Goal: Task Accomplishment & Management: Manage account settings

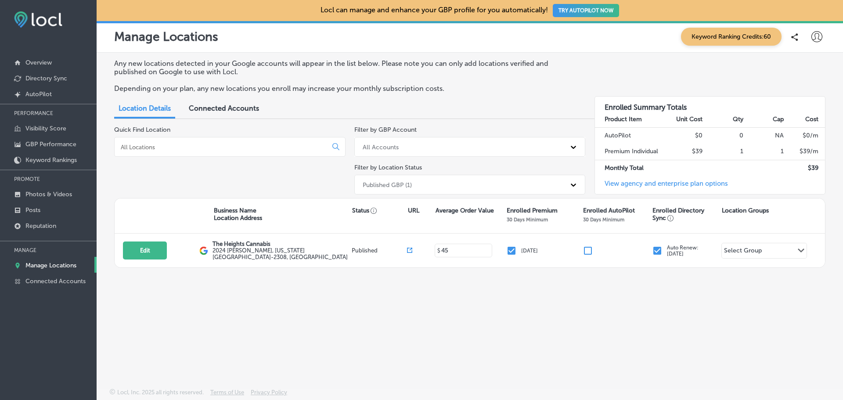
click at [35, 262] on p "Manage Locations" at bounding box center [50, 265] width 51 height 7
click at [252, 114] on div "Connected Accounts" at bounding box center [223, 109] width 83 height 19
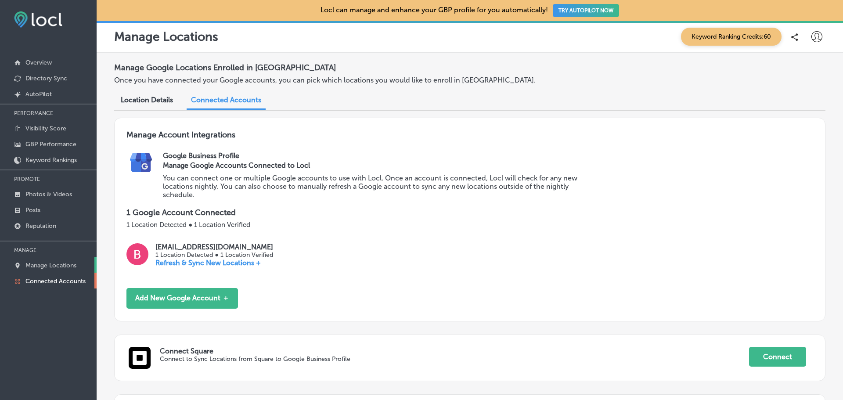
click at [44, 268] on p "Manage Locations" at bounding box center [50, 265] width 51 height 7
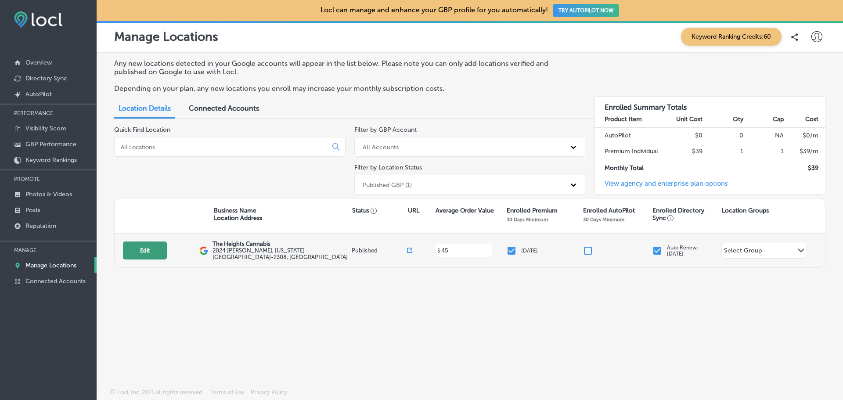
click at [147, 255] on button "Edit" at bounding box center [145, 250] width 44 height 18
select select "US"
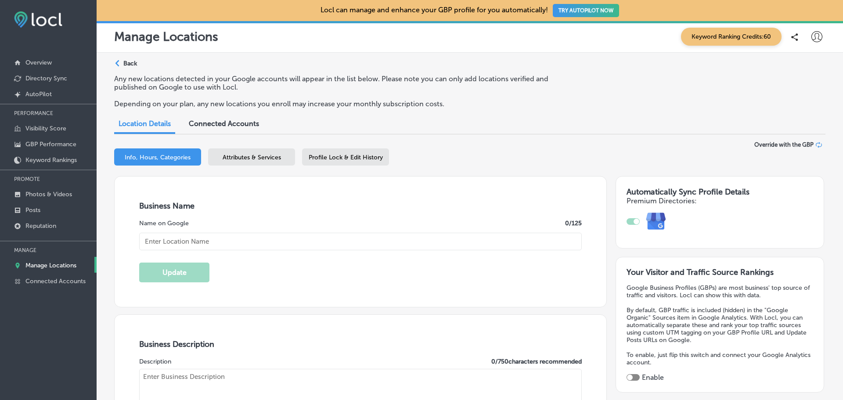
type input "The Heights Cannabis"
type input "2024 [PERSON_NAME]"
type input "[US_STATE][GEOGRAPHIC_DATA]"
type input "63043-2308"
type input "US"
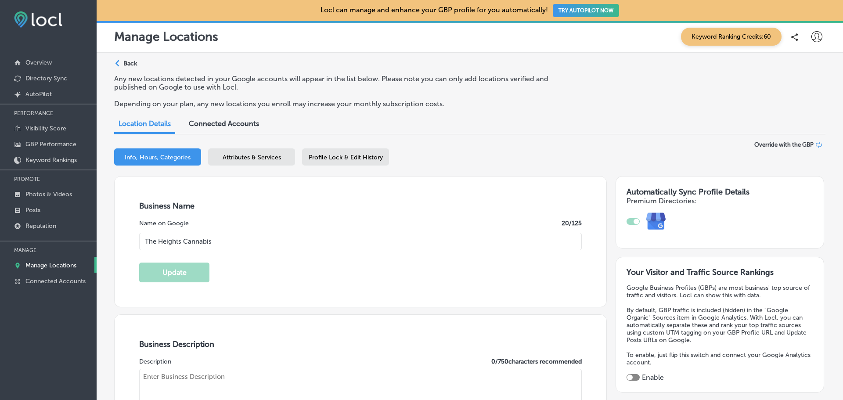
type input "[URL][DOMAIN_NAME]"
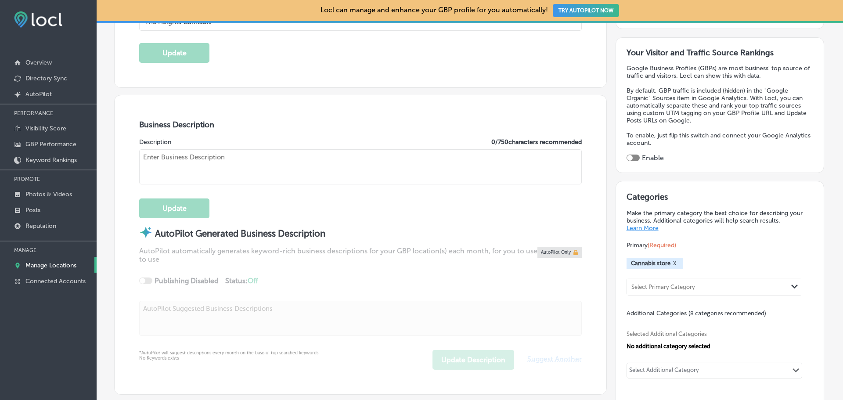
type input "45"
checkbox input "true"
type textarea "The Heights Cannabis is [US_STATE][GEOGRAPHIC_DATA]' #1 dispensary featuring hu…"
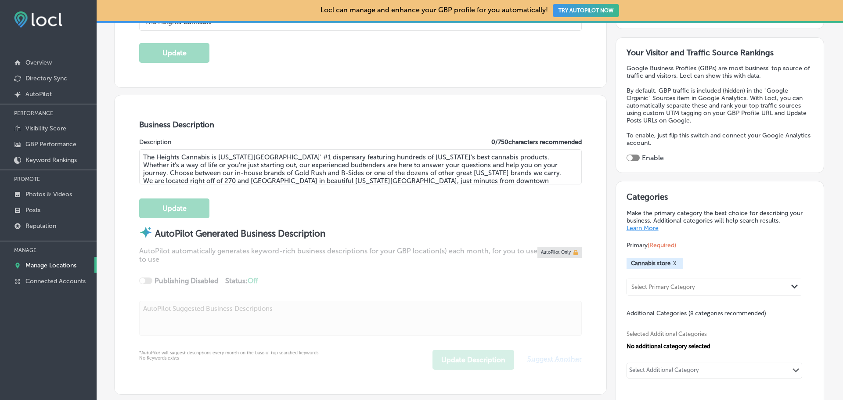
type input "[PHONE_NUMBER]"
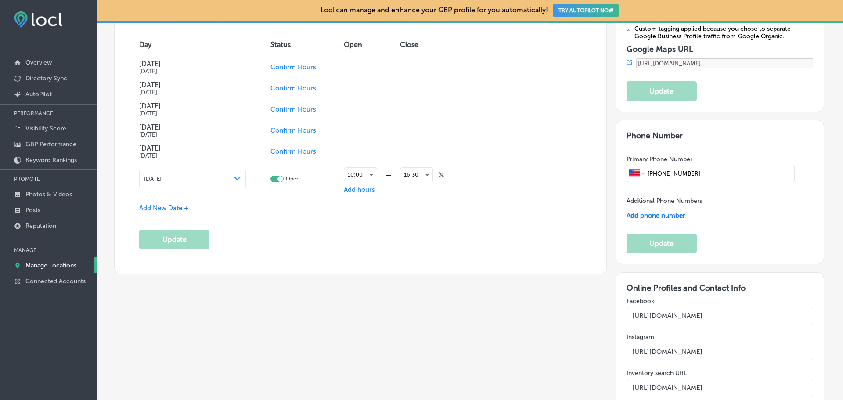
scroll to position [908, 0]
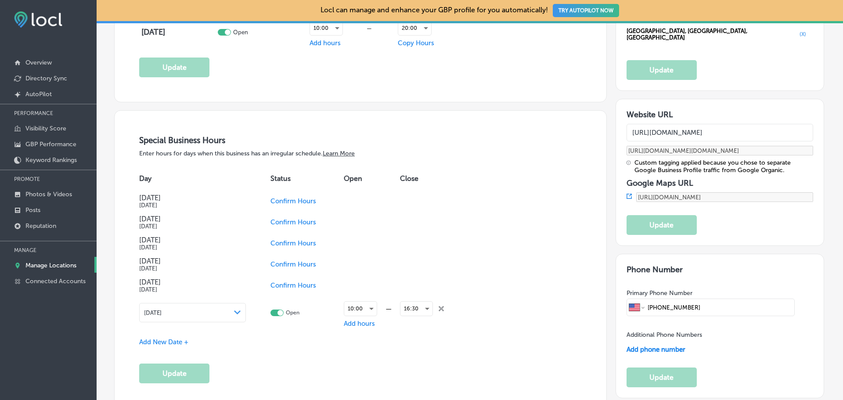
click at [439, 306] on icon "close Created with Sketch." at bounding box center [440, 308] width 5 height 5
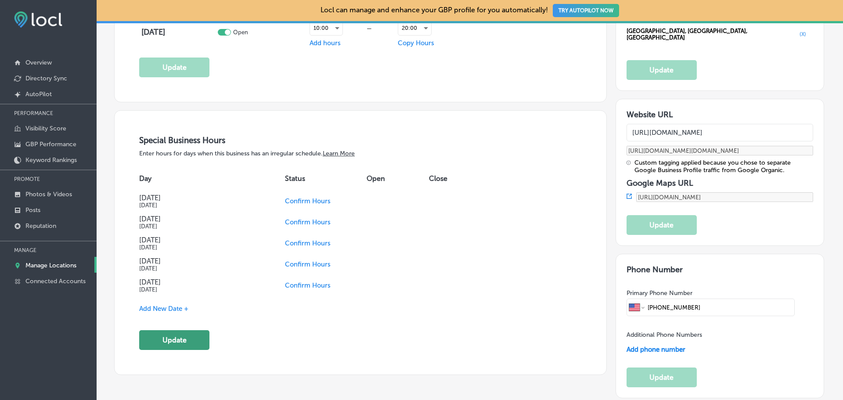
click at [180, 343] on button "Update" at bounding box center [174, 340] width 70 height 20
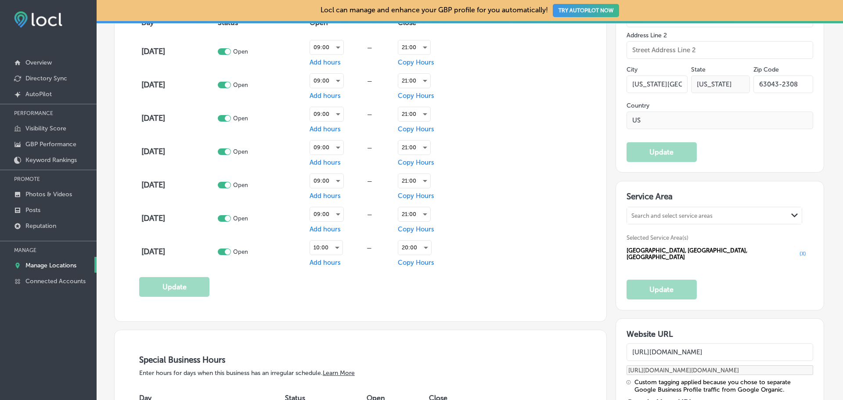
scroll to position [470, 0]
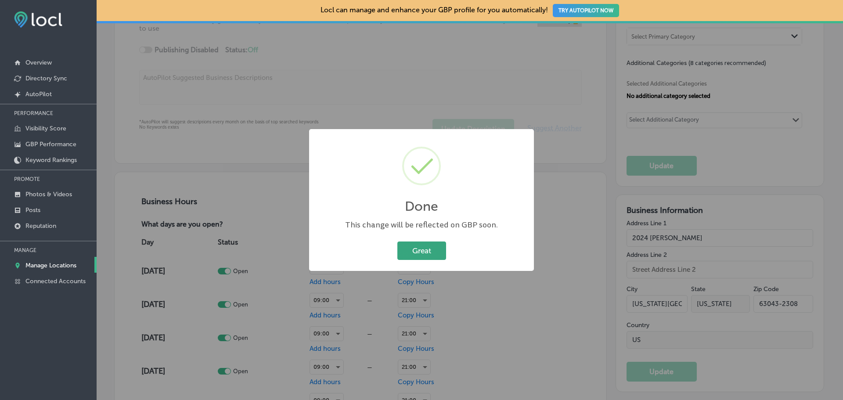
click at [430, 247] on button "Great" at bounding box center [421, 250] width 49 height 18
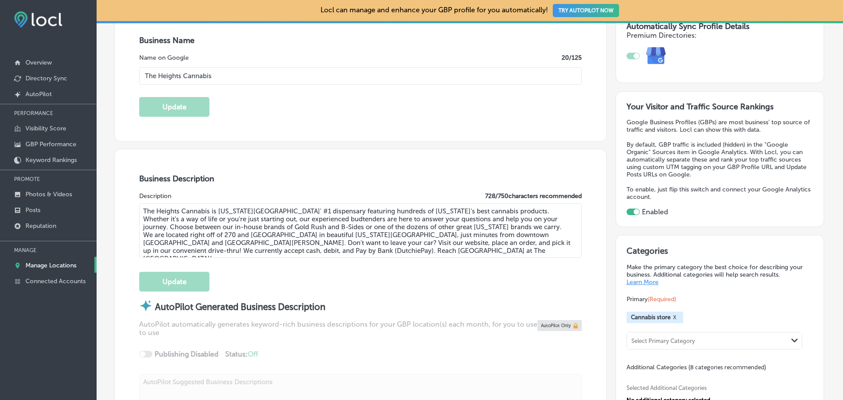
scroll to position [75, 0]
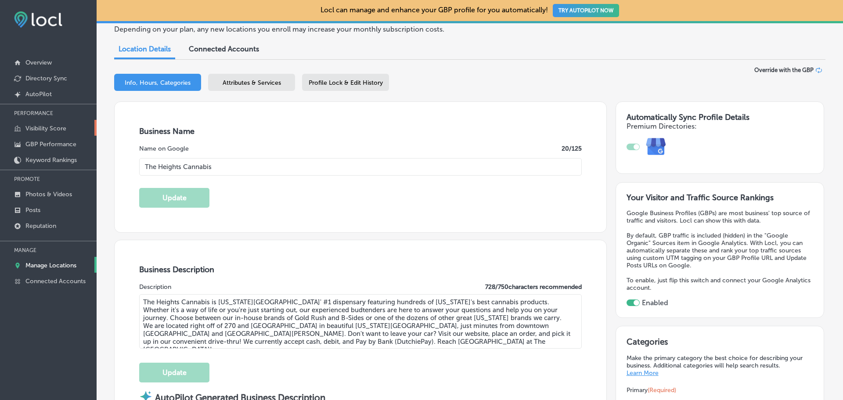
click at [53, 121] on link "Visibility Score" at bounding box center [48, 128] width 97 height 16
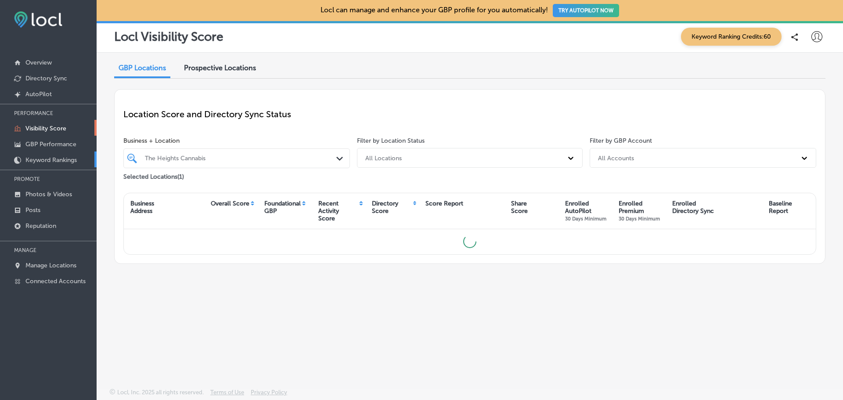
click at [43, 161] on p "Keyword Rankings" at bounding box center [50, 159] width 51 height 7
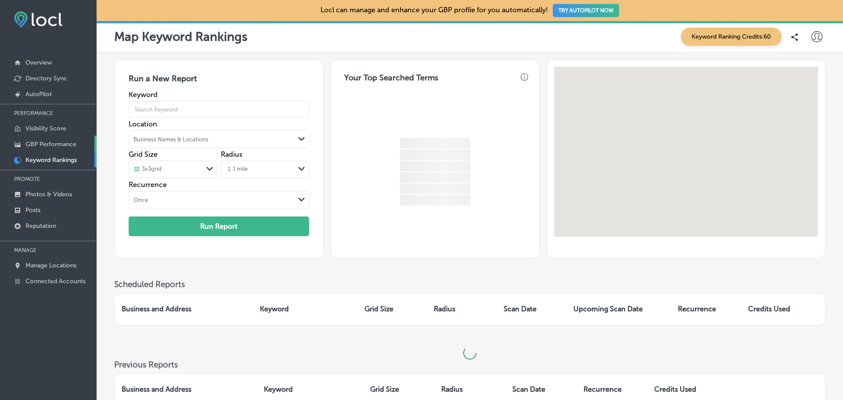
click at [42, 146] on p "GBP Performance" at bounding box center [50, 143] width 51 height 7
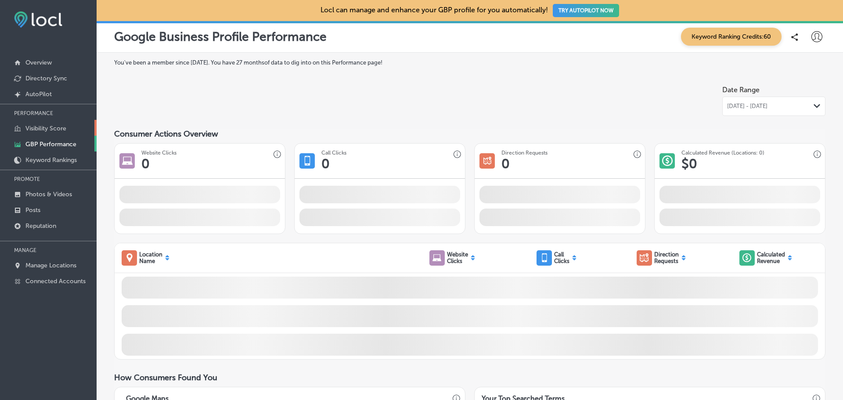
click at [43, 131] on p "Visibility Score" at bounding box center [45, 128] width 41 height 7
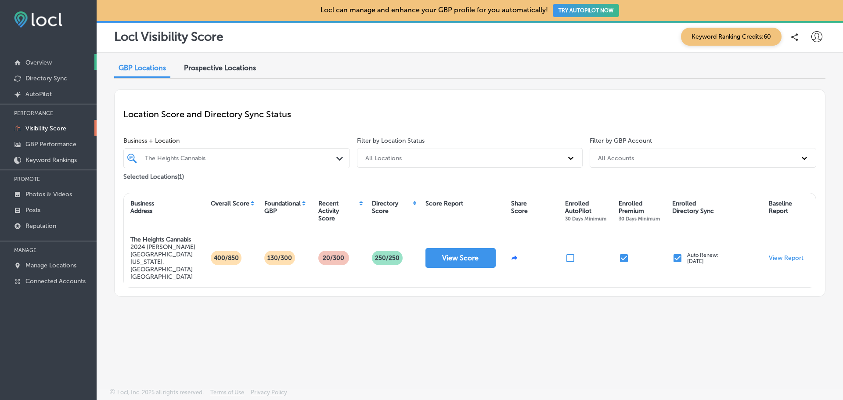
click at [51, 60] on p "Overview" at bounding box center [38, 62] width 26 height 7
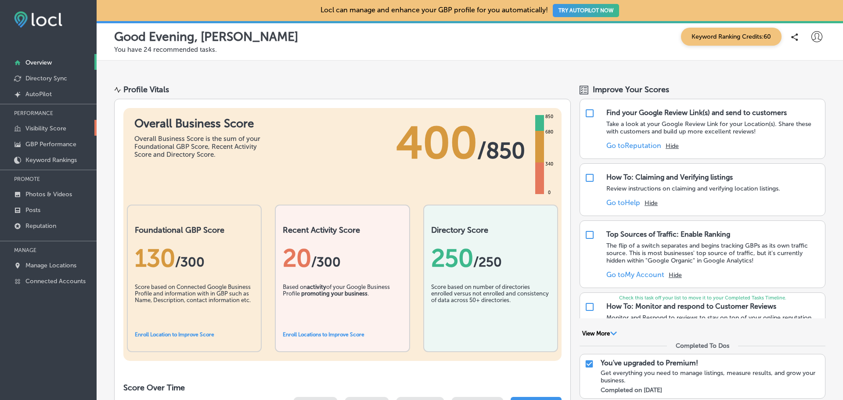
click at [48, 131] on p "Visibility Score" at bounding box center [45, 128] width 41 height 7
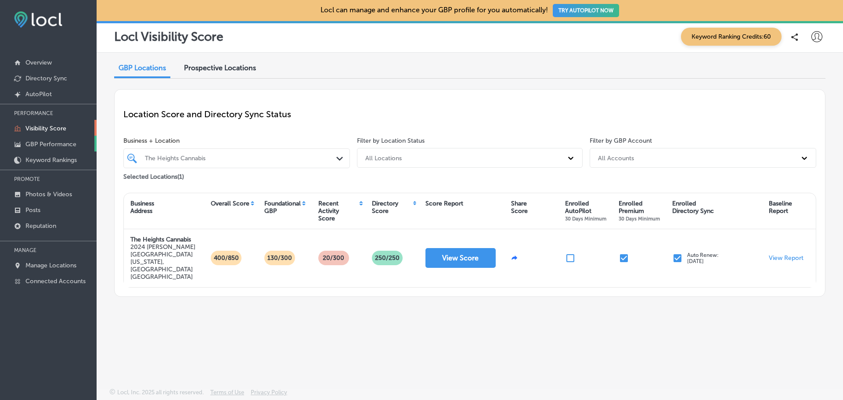
click at [52, 143] on p "GBP Performance" at bounding box center [50, 143] width 51 height 7
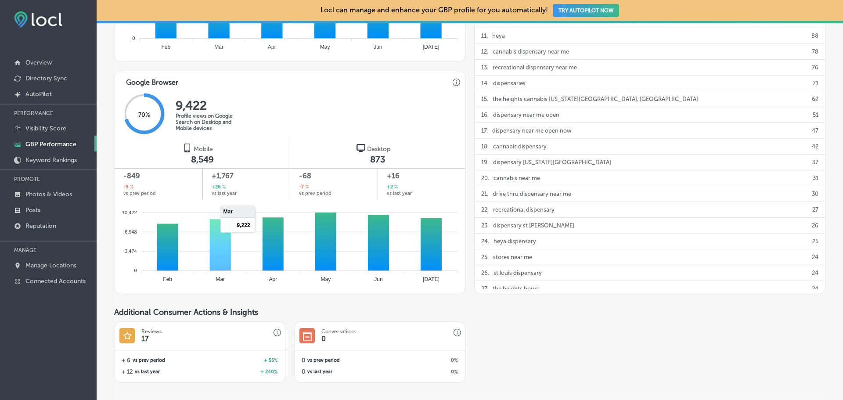
scroll to position [562, 0]
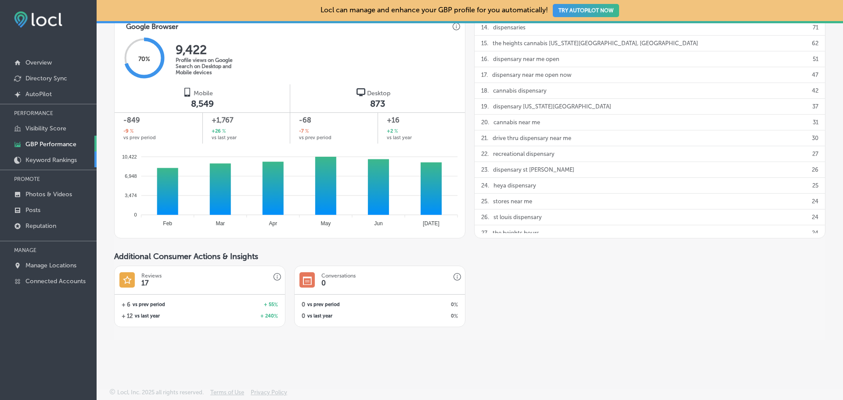
click at [41, 158] on p "Keyword Rankings" at bounding box center [50, 159] width 51 height 7
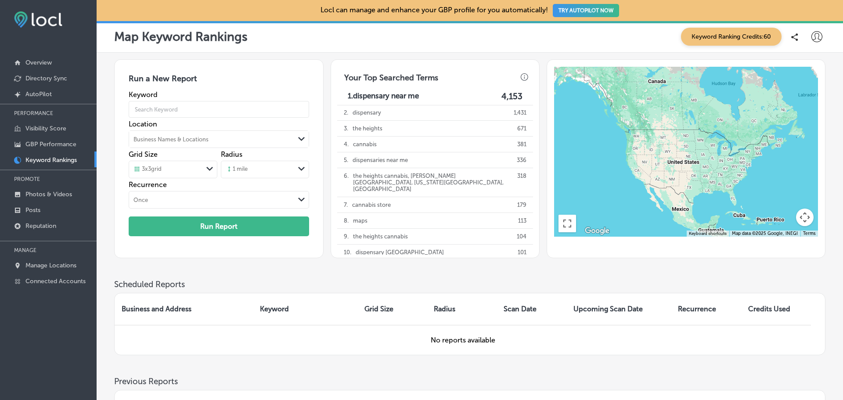
click at [48, 54] on nav "Overview Directory Sync Created by potrace 1.10, written by [PERSON_NAME] [DATE…" at bounding box center [48, 160] width 97 height 263
click at [45, 62] on p "Overview" at bounding box center [38, 62] width 26 height 7
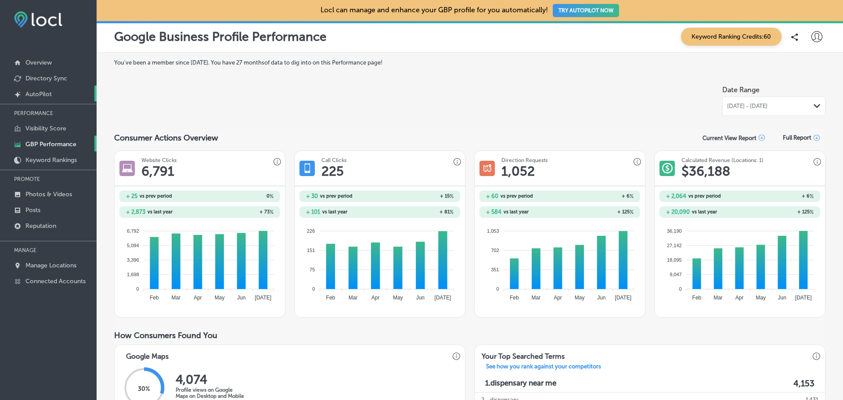
click at [46, 92] on p "AutoPilot" at bounding box center [38, 93] width 26 height 7
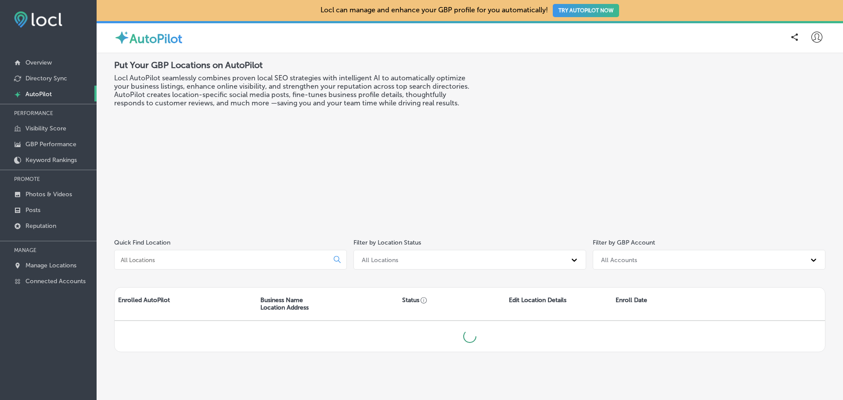
click at [43, 76] on p "Directory Sync" at bounding box center [46, 78] width 42 height 7
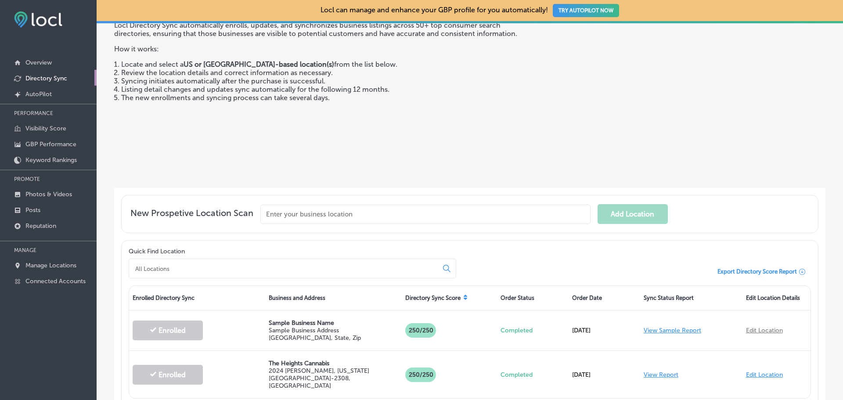
scroll to position [123, 0]
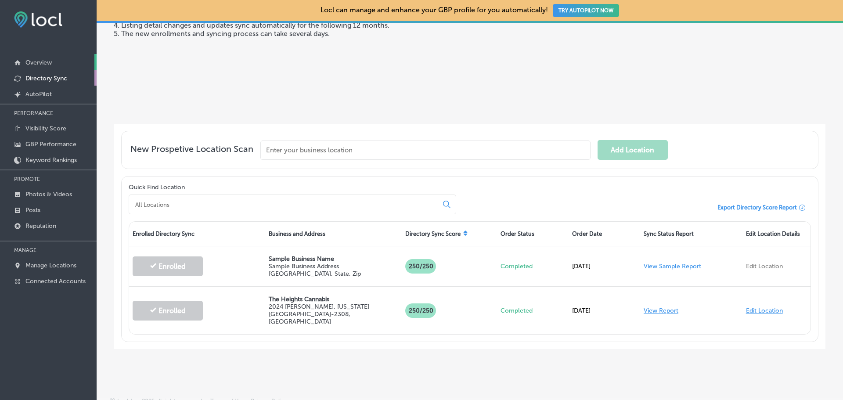
click at [36, 62] on p "Overview" at bounding box center [38, 62] width 26 height 7
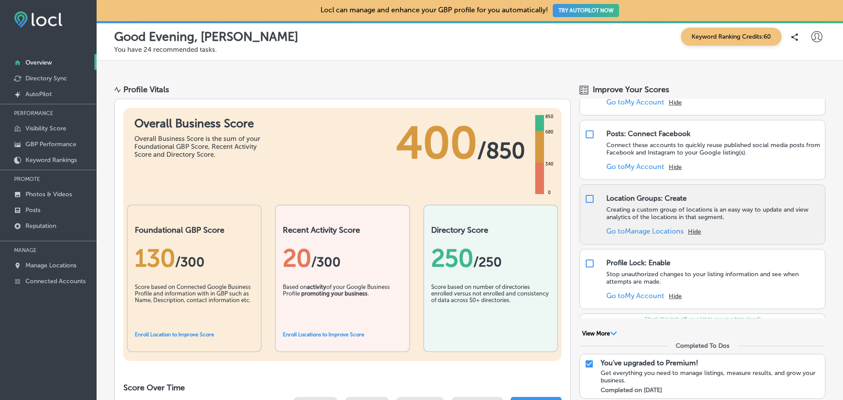
scroll to position [395, 0]
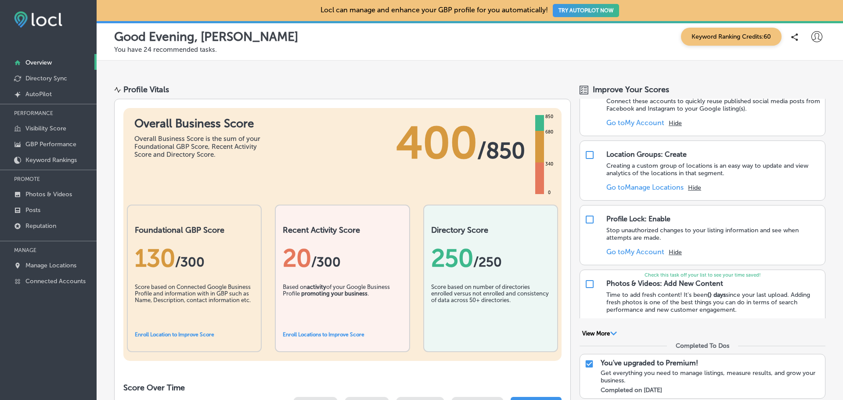
click at [238, 115] on div "Overall Business Score Overall Business Score is the sum of your Foundational G…" at bounding box center [342, 147] width 438 height 79
click at [53, 76] on p "Directory Sync" at bounding box center [46, 78] width 42 height 7
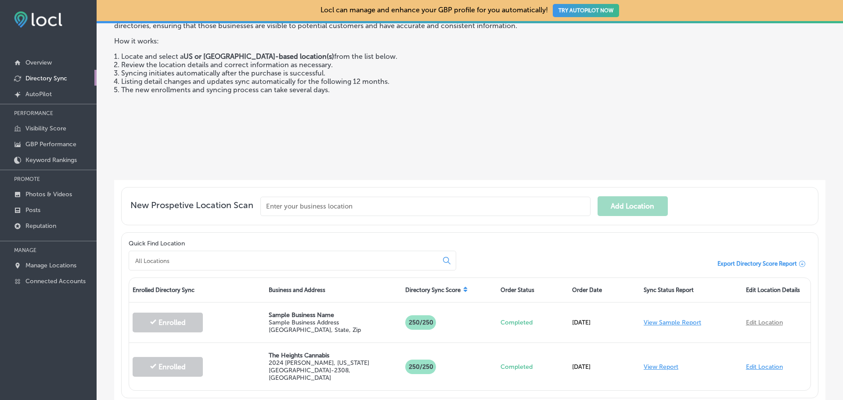
scroll to position [123, 0]
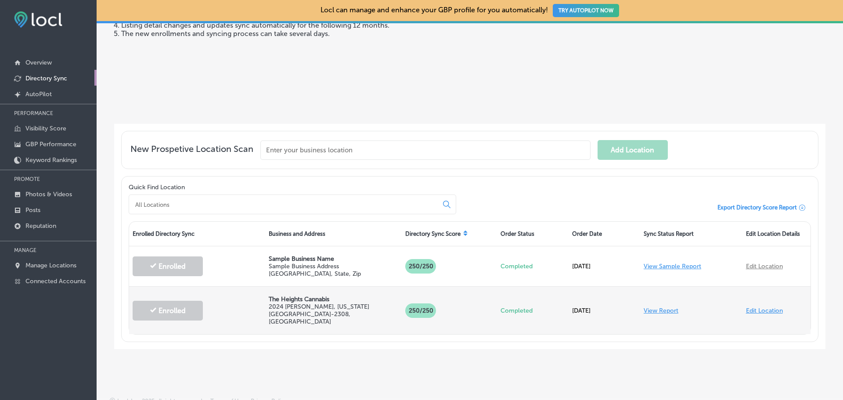
click at [297, 295] on p "The Heights Cannabis" at bounding box center [333, 298] width 129 height 7
click at [417, 303] on p "250 /250" at bounding box center [420, 310] width 31 height 14
click at [500, 300] on div "Completed" at bounding box center [533, 310] width 72 height 25
click at [772, 308] on link "Edit Location" at bounding box center [764, 310] width 37 height 7
select select "US"
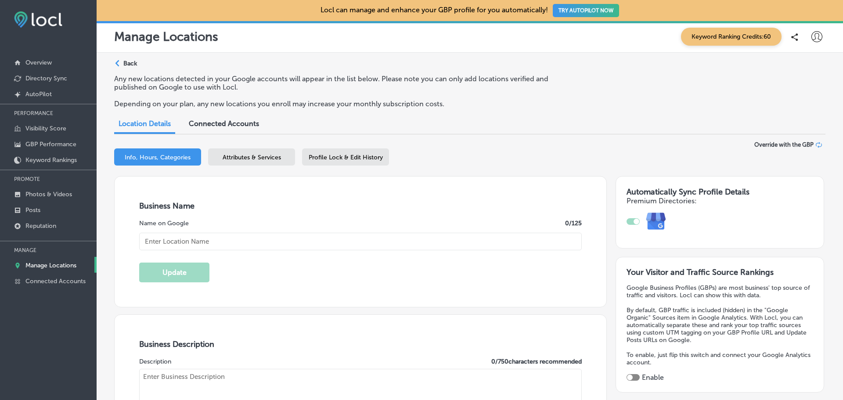
type input "The Heights Cannabis"
type input "2024 [PERSON_NAME]"
type input "[US_STATE][GEOGRAPHIC_DATA]"
type input "63043-2308"
type input "US"
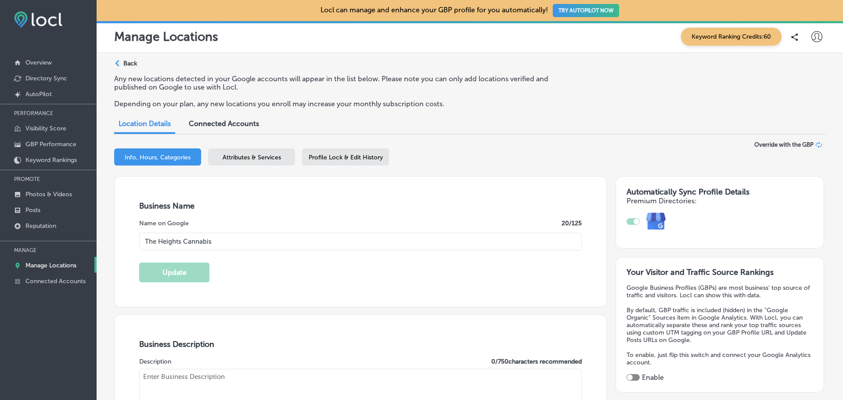
type input "[URL][DOMAIN_NAME]"
click at [233, 150] on div "Attributes & Services" at bounding box center [251, 156] width 87 height 17
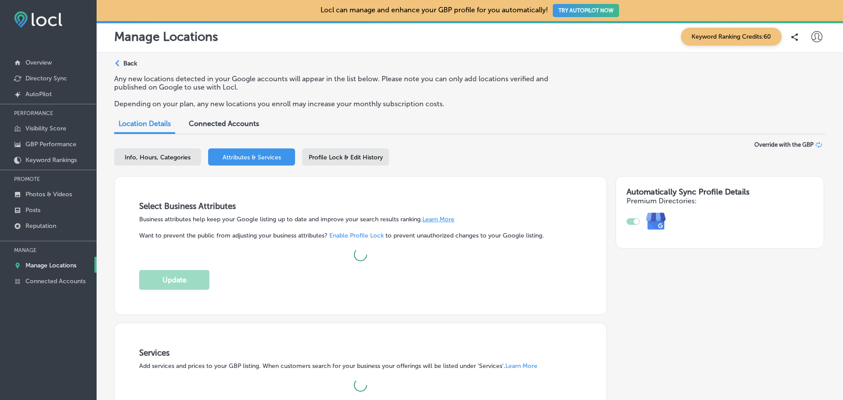
click at [355, 162] on div "Profile Lock & Edit History" at bounding box center [345, 156] width 87 height 17
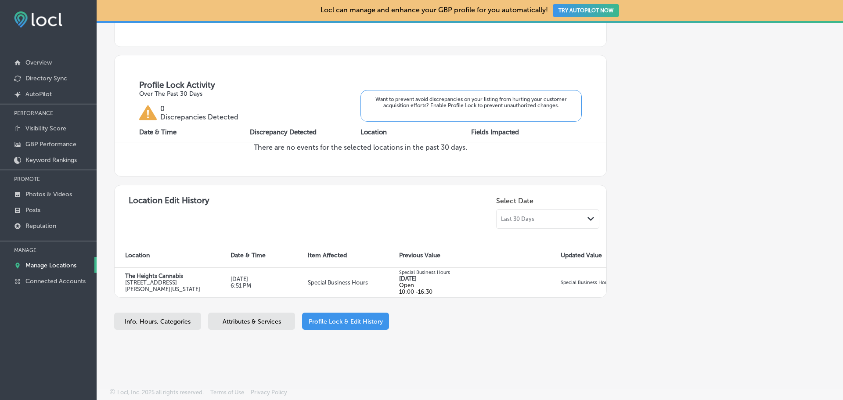
scroll to position [30, 0]
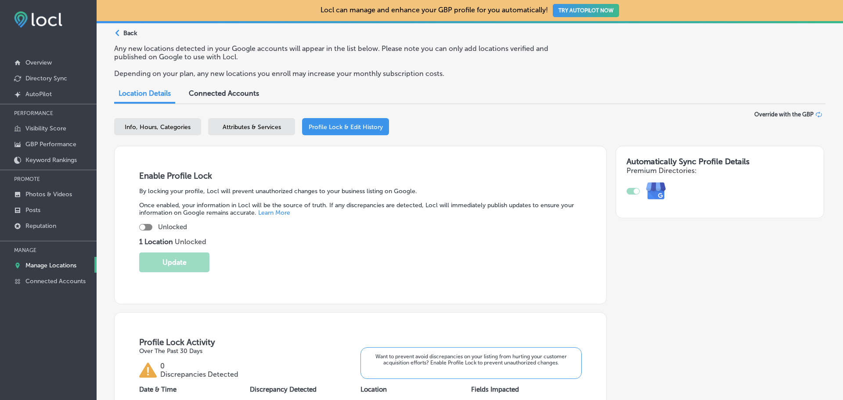
click at [176, 133] on div "Info, Hours, Categories" at bounding box center [157, 126] width 87 height 17
select select "US"
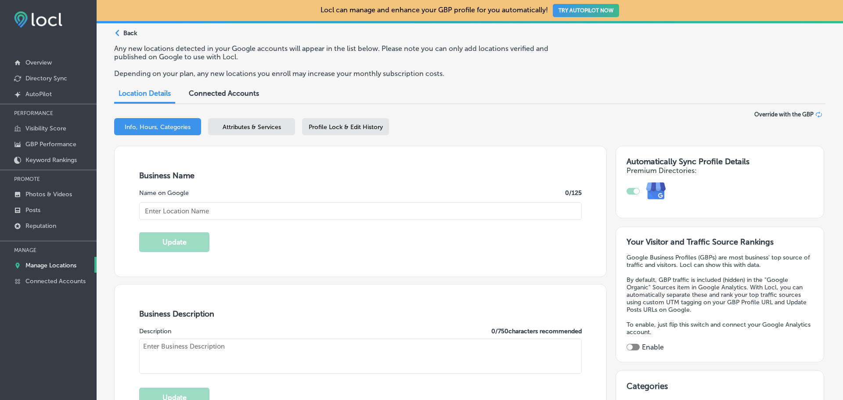
type input "The Heights Cannabis"
type input "2024 [PERSON_NAME]"
type input "[US_STATE][GEOGRAPHIC_DATA]"
type input "63043-2308"
type input "US"
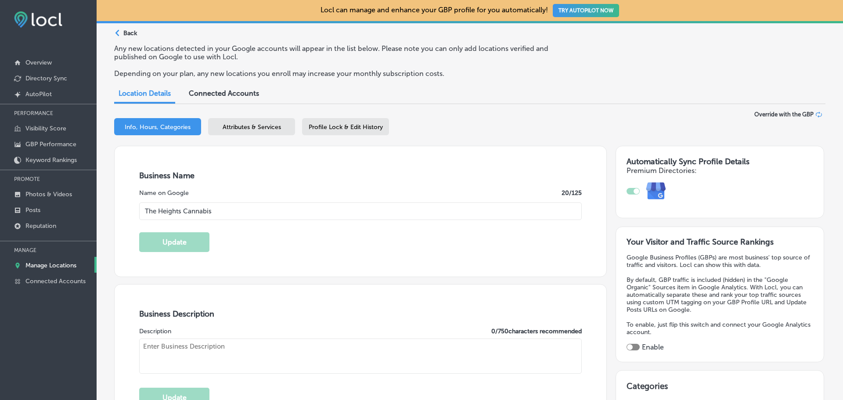
type input "[URL][DOMAIN_NAME]"
click at [230, 95] on span "Connected Accounts" at bounding box center [224, 93] width 70 height 8
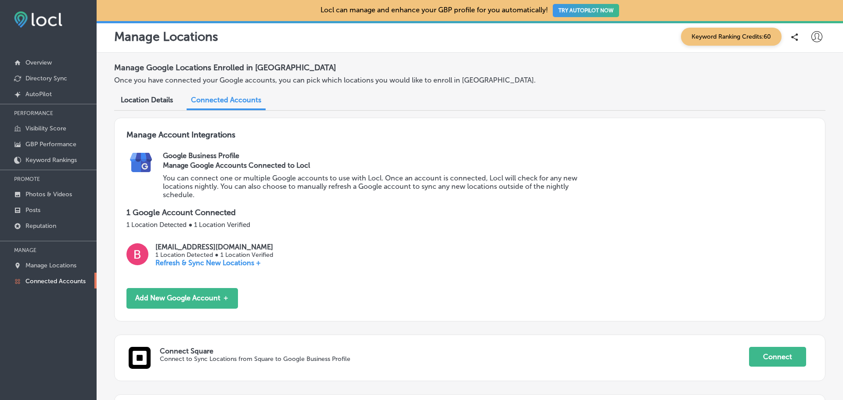
click at [143, 111] on div "Manage Google Locations Enrolled in [GEOGRAPHIC_DATA] Once you have connected y…" at bounding box center [470, 287] width 746 height 468
click at [151, 95] on div "Location Details" at bounding box center [146, 100] width 65 height 19
